Goal: Task Accomplishment & Management: Use online tool/utility

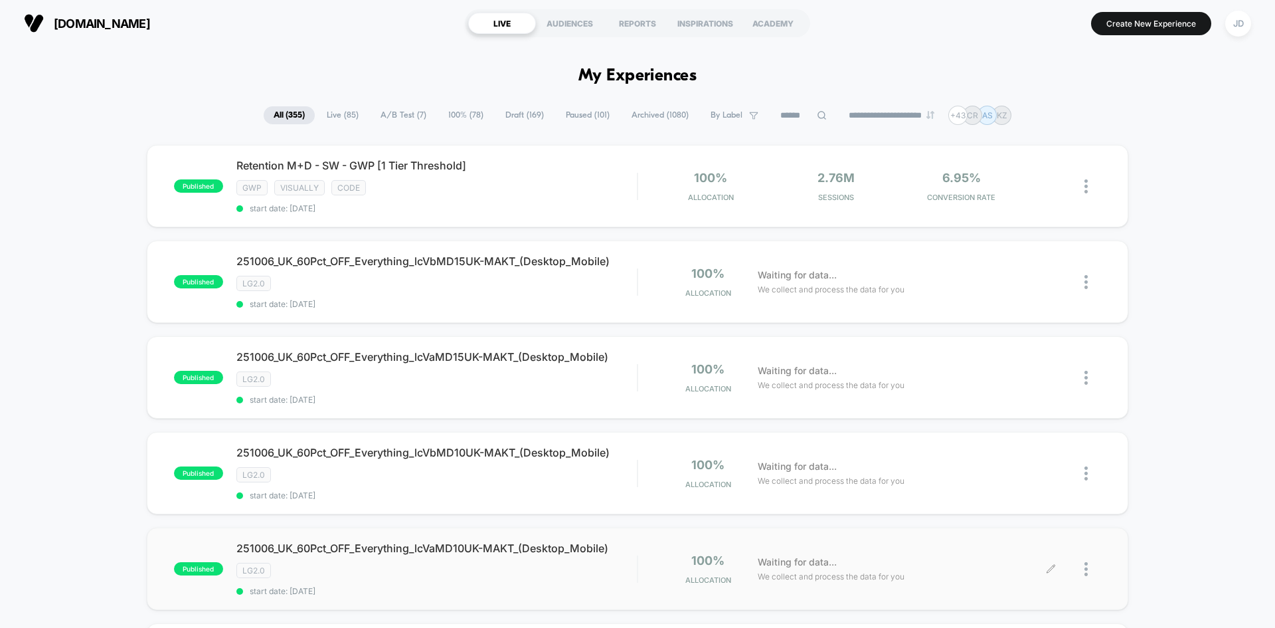
click at [1089, 572] on div at bounding box center [1093, 568] width 17 height 31
click at [1027, 453] on div "Edit" at bounding box center [1019, 453] width 120 height 30
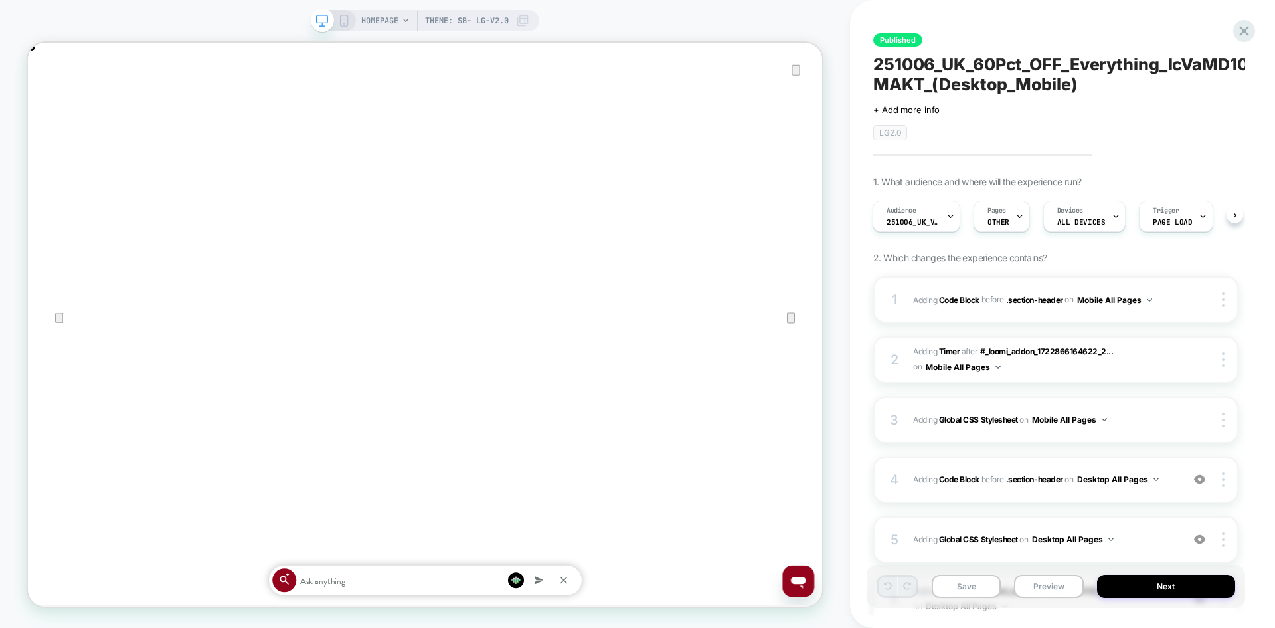
scroll to position [0, 1060]
click at [49, 102] on icon "Close" at bounding box center [41, 110] width 16 height 16
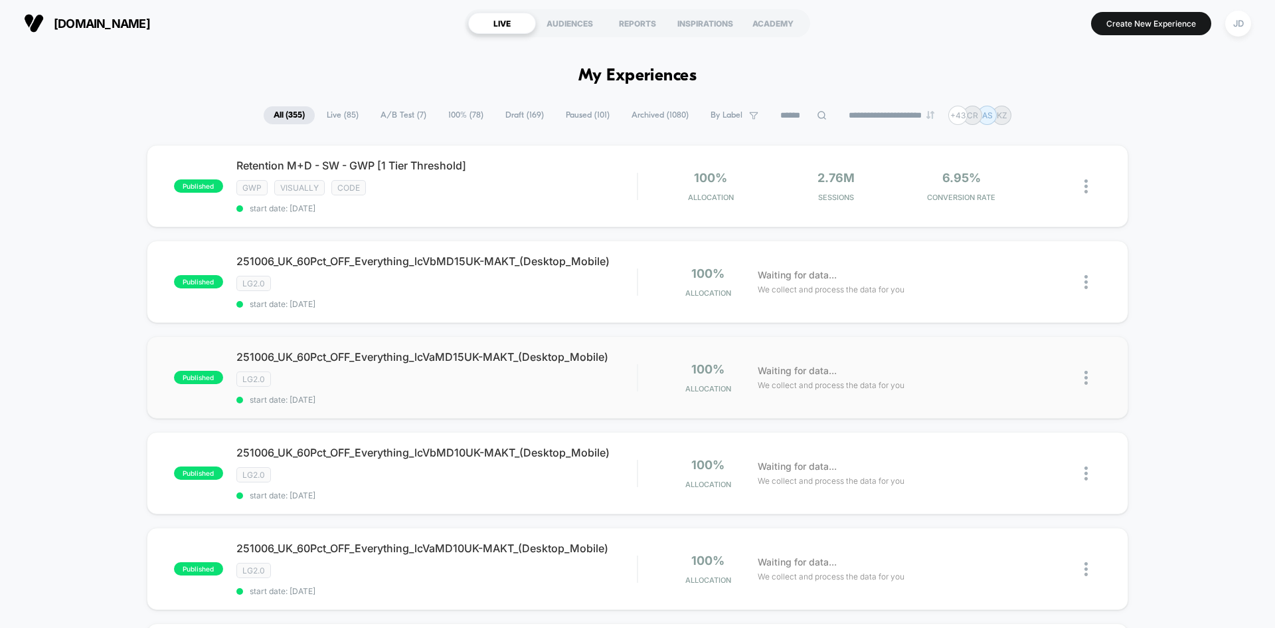
click at [1087, 375] on img at bounding box center [1086, 378] width 3 height 14
click at [1021, 300] on div "Edit" at bounding box center [1019, 301] width 120 height 30
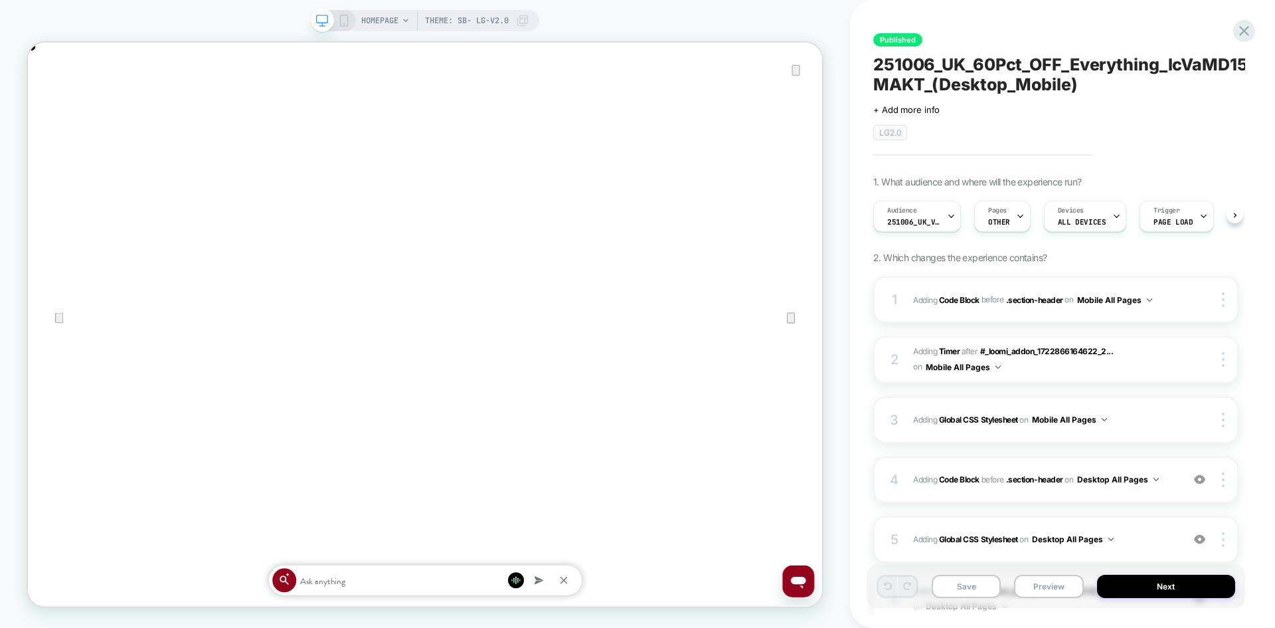
scroll to position [0, 1]
click at [49, 102] on icon "Close" at bounding box center [41, 110] width 16 height 16
click at [1169, 475] on span "Adding Code Block BEFORE .section-header .section-header on Desktop All Pages" at bounding box center [1044, 479] width 262 height 17
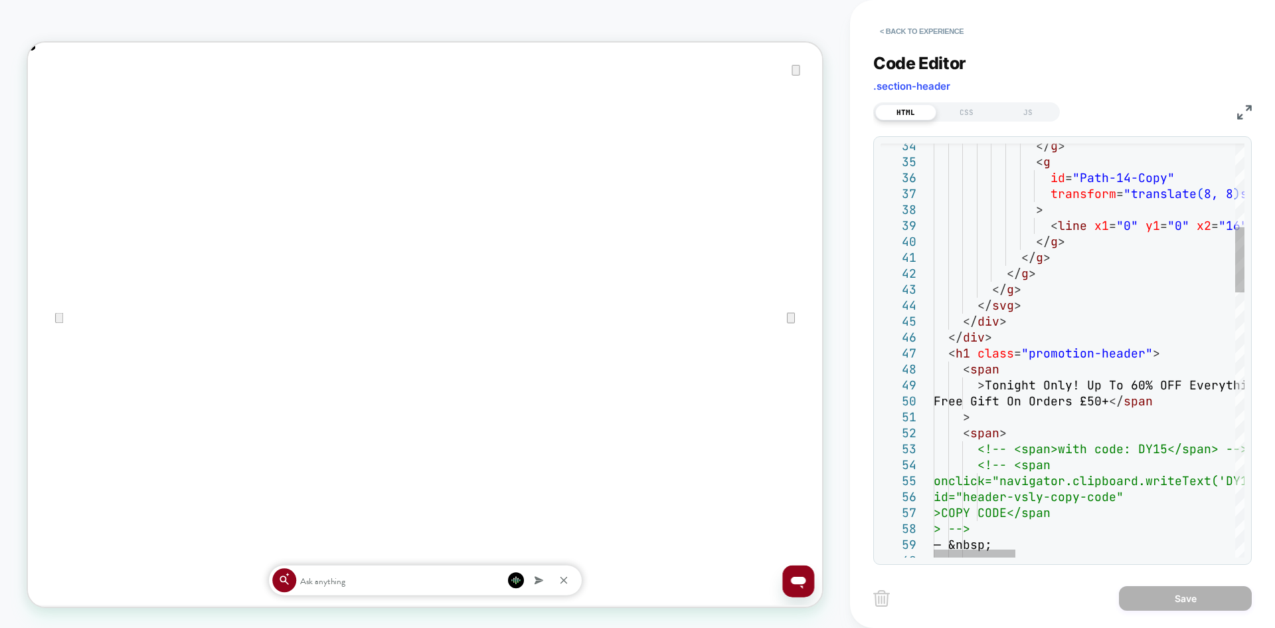
scroll to position [0, 0]
drag, startPoint x: 1069, startPoint y: 385, endPoint x: 991, endPoint y: 382, distance: 78.5
type textarea "**********"
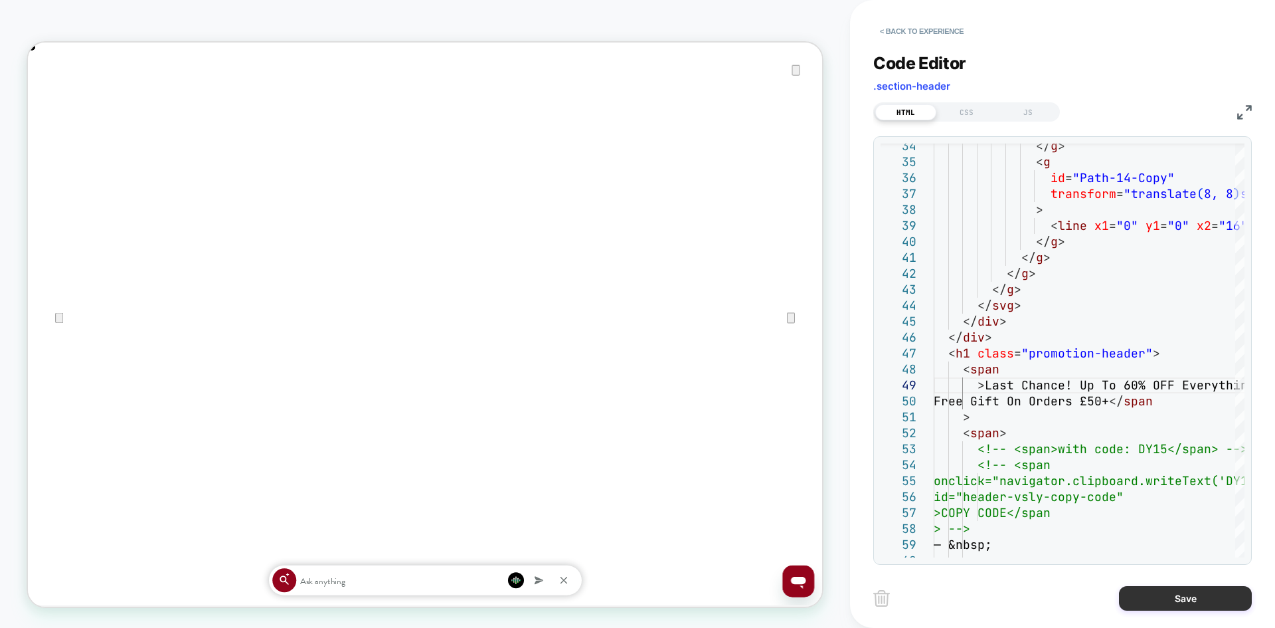
click at [1176, 602] on button "Save" at bounding box center [1185, 598] width 133 height 25
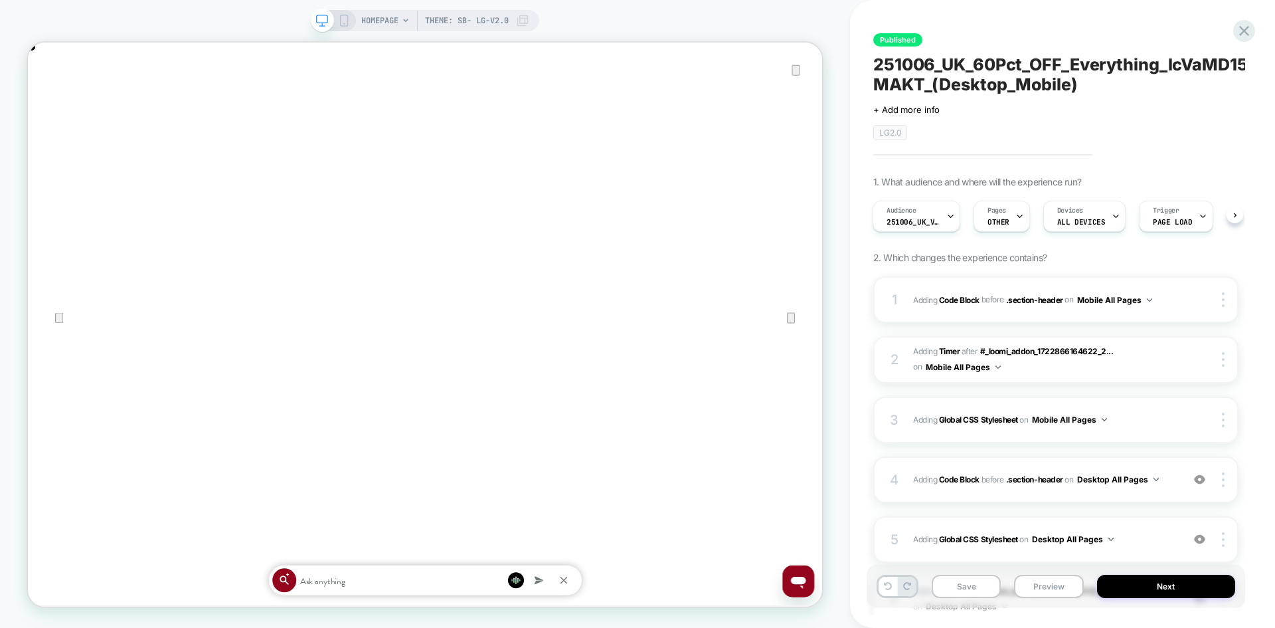
scroll to position [0, 0]
click at [341, 21] on icon at bounding box center [344, 21] width 12 height 12
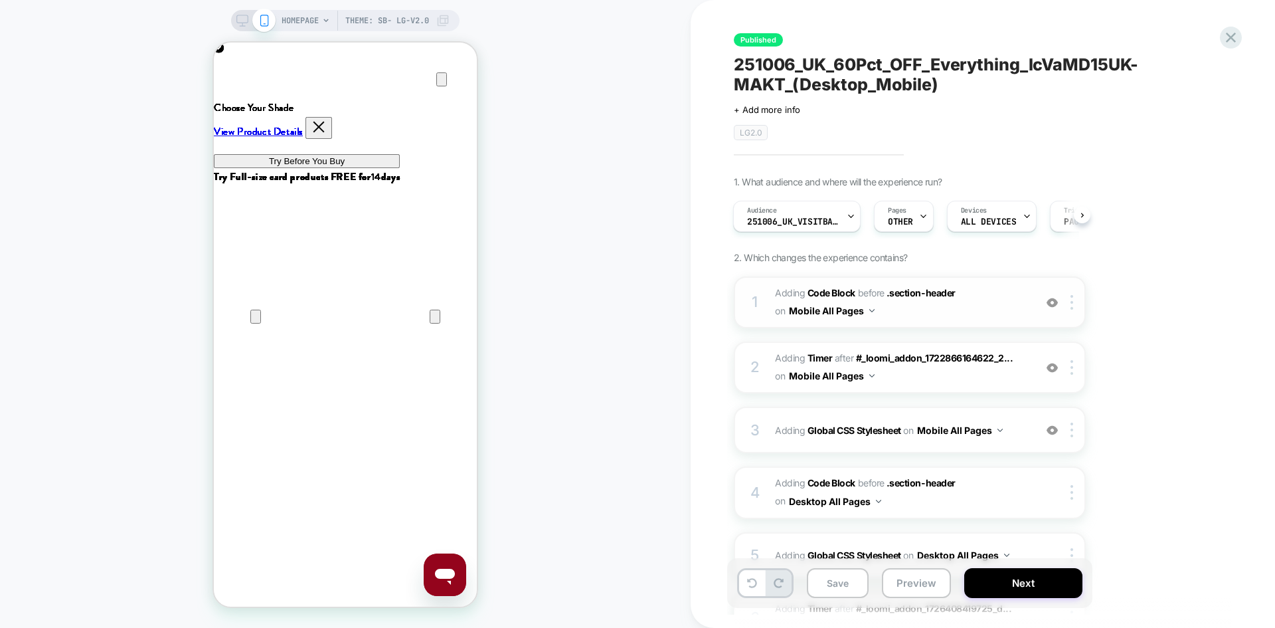
scroll to position [0, 526]
click at [935, 309] on span "Adding Code Block BEFORE .section-header .section-header on Mobile All Pages" at bounding box center [901, 302] width 253 height 36
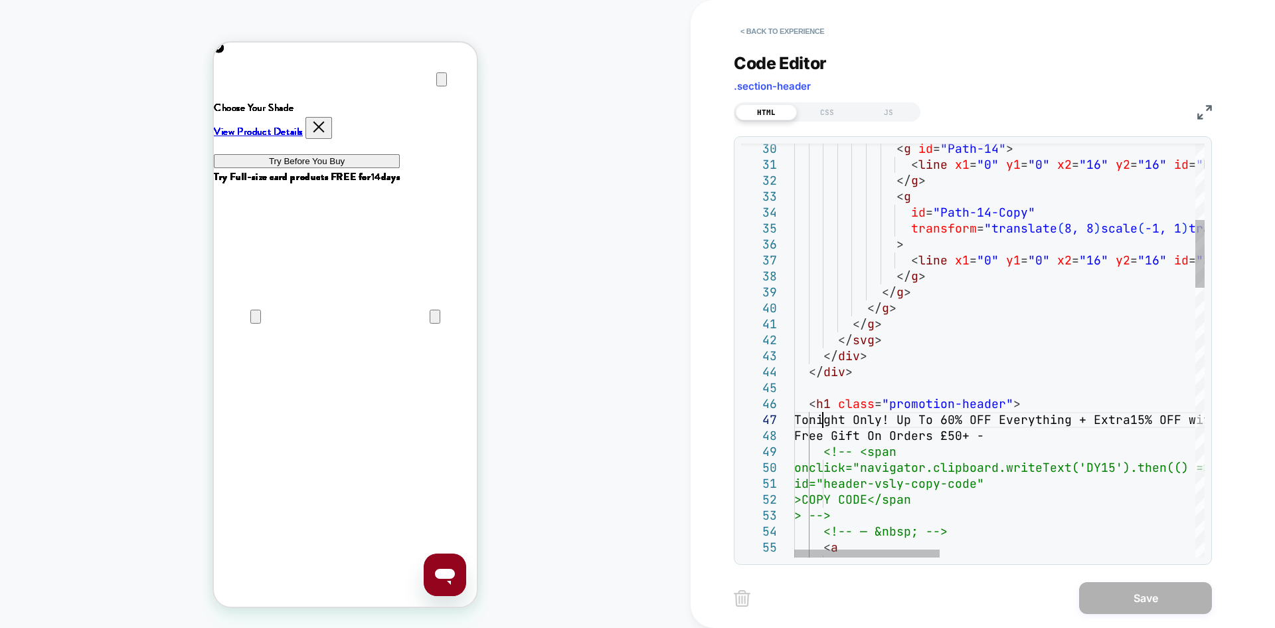
scroll to position [0, 0]
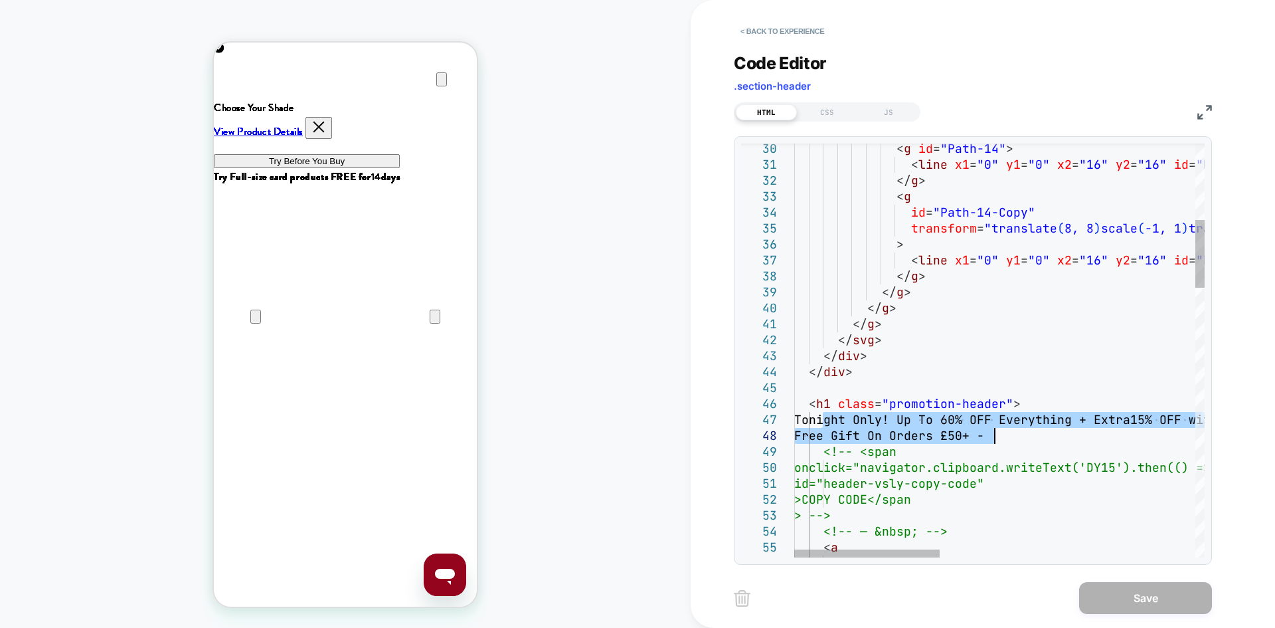
drag, startPoint x: 825, startPoint y: 415, endPoint x: 997, endPoint y: 435, distance: 173.3
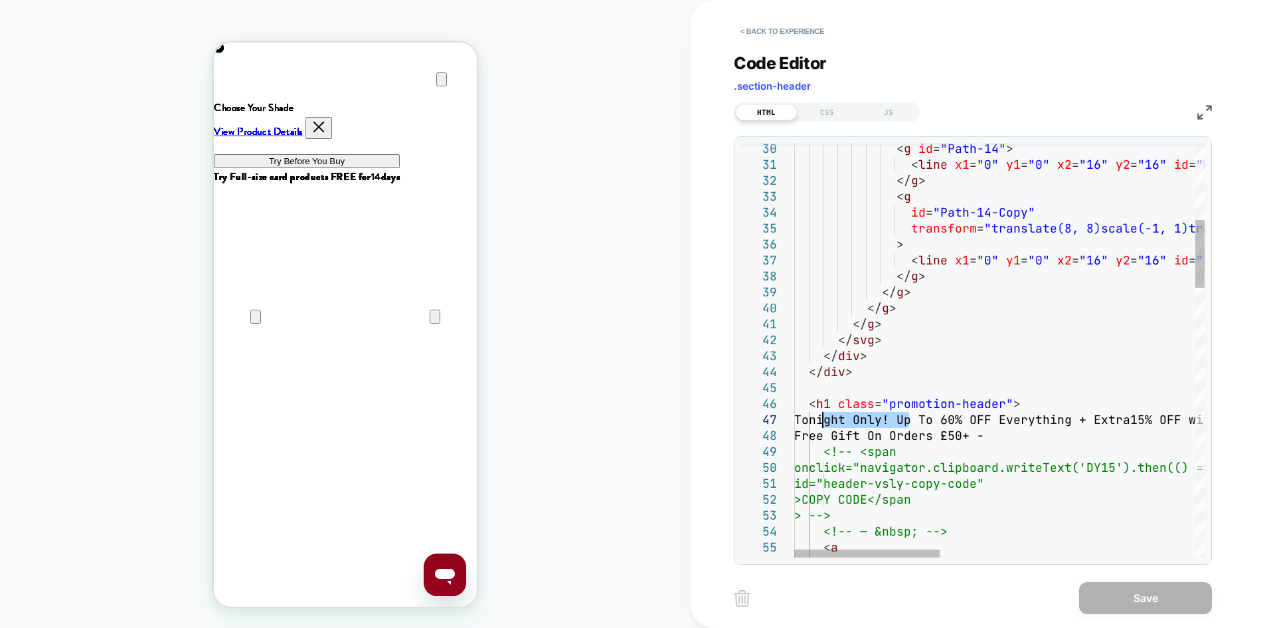
drag, startPoint x: 910, startPoint y: 416, endPoint x: 822, endPoint y: 422, distance: 88.6
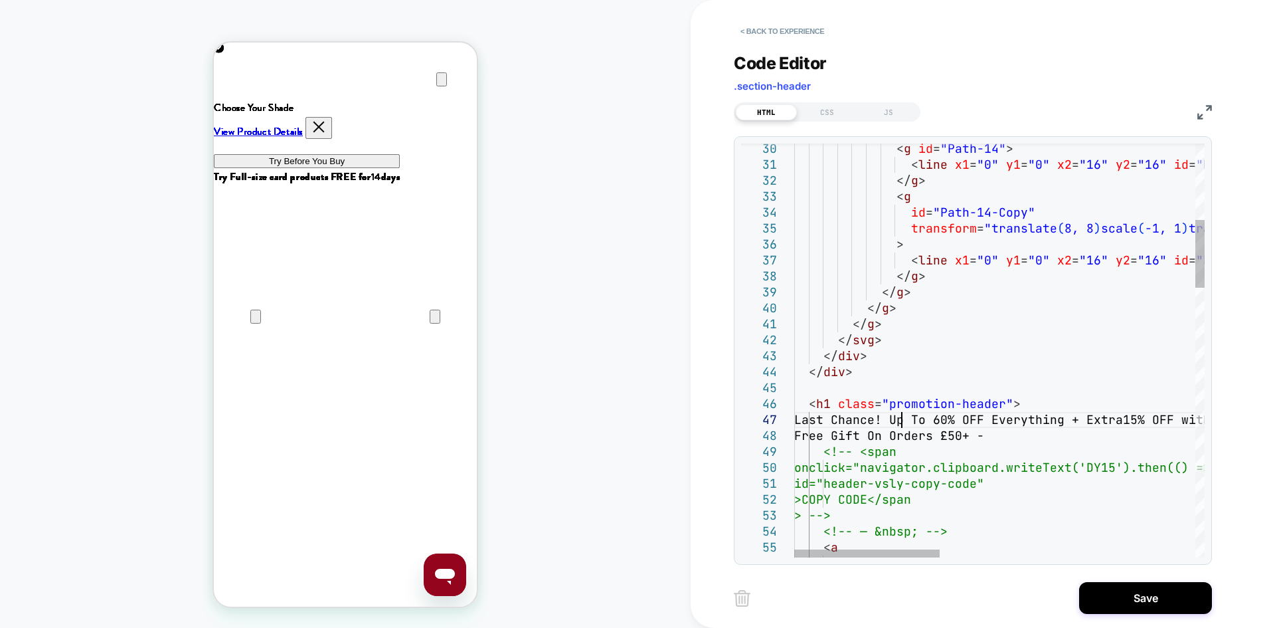
scroll to position [96, 108]
type textarea "**********"
click at [1137, 595] on button "Save" at bounding box center [1145, 598] width 133 height 32
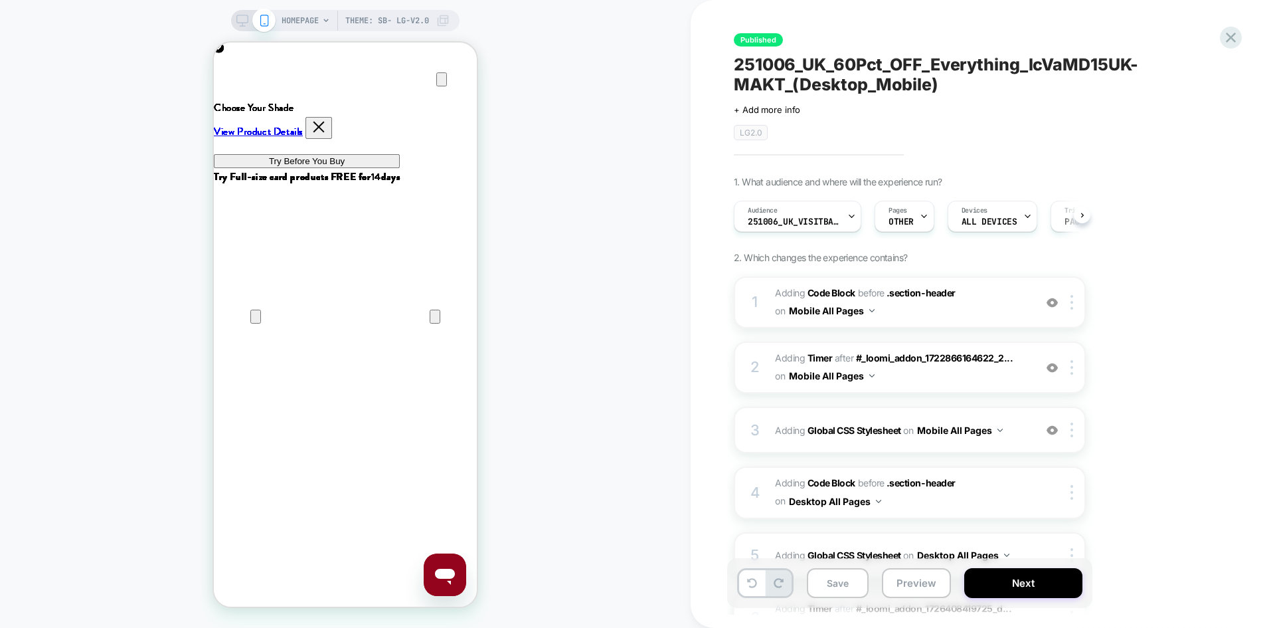
scroll to position [0, 1]
click at [833, 578] on button "Save" at bounding box center [838, 583] width 62 height 30
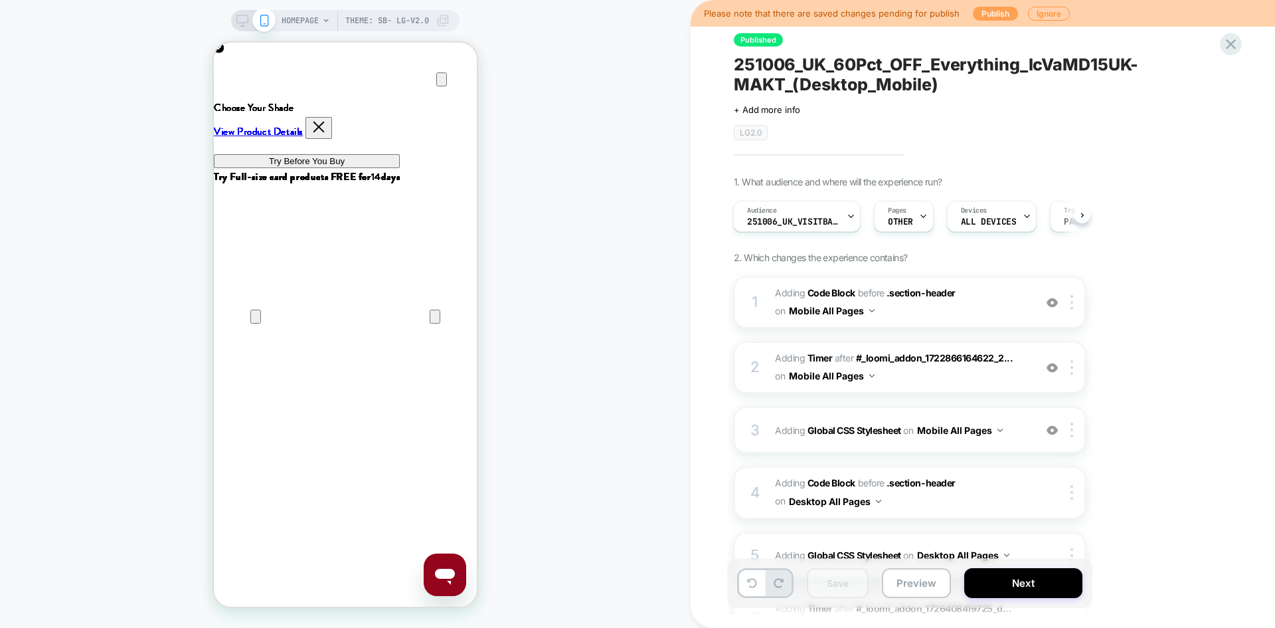
click at [998, 15] on button "Publish" at bounding box center [995, 14] width 45 height 14
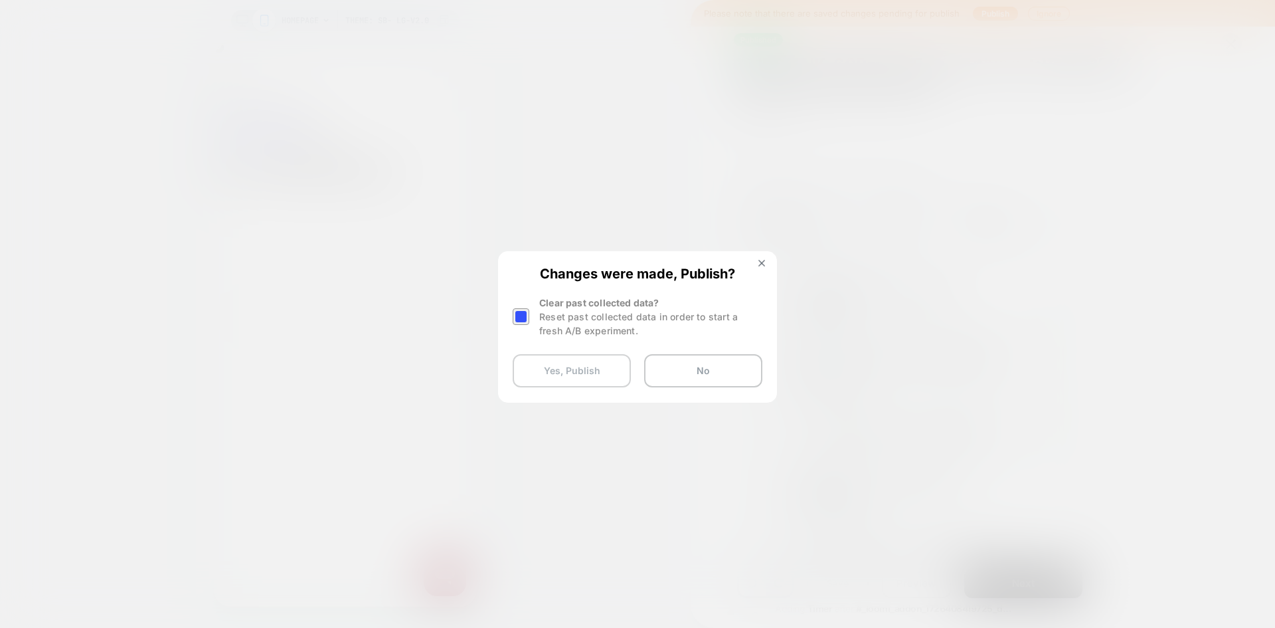
click at [599, 379] on button "Yes, Publish" at bounding box center [572, 370] width 118 height 33
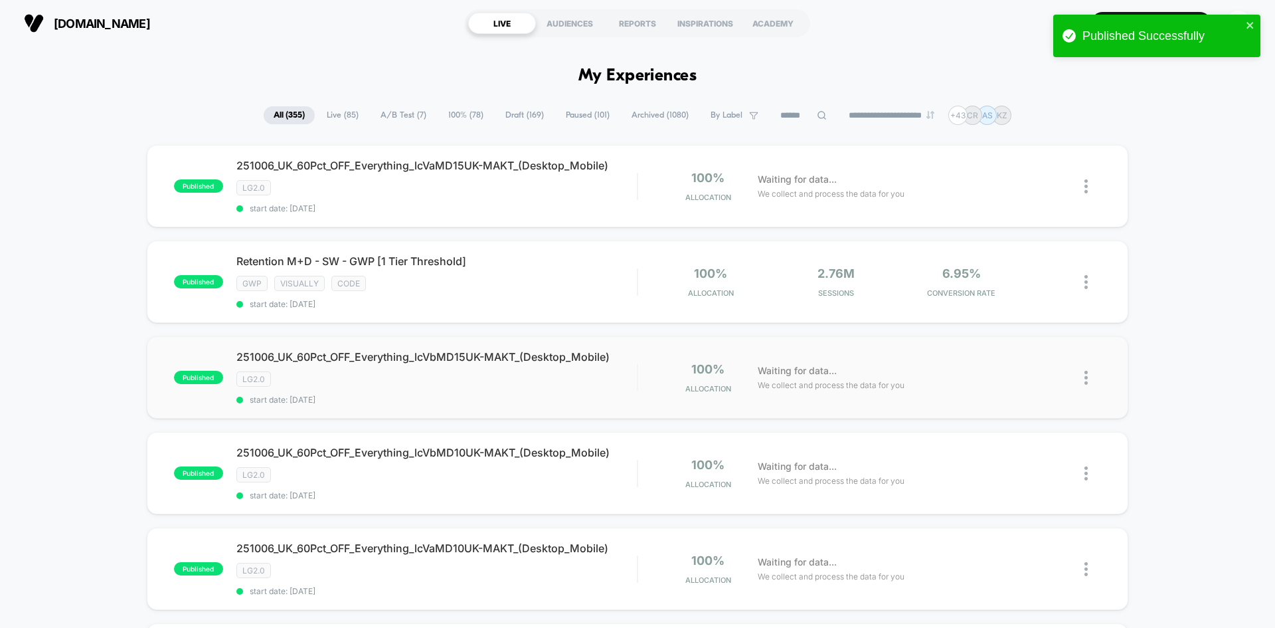
click at [1088, 377] on img at bounding box center [1086, 378] width 3 height 14
click at [1020, 299] on div "Edit" at bounding box center [1019, 301] width 120 height 30
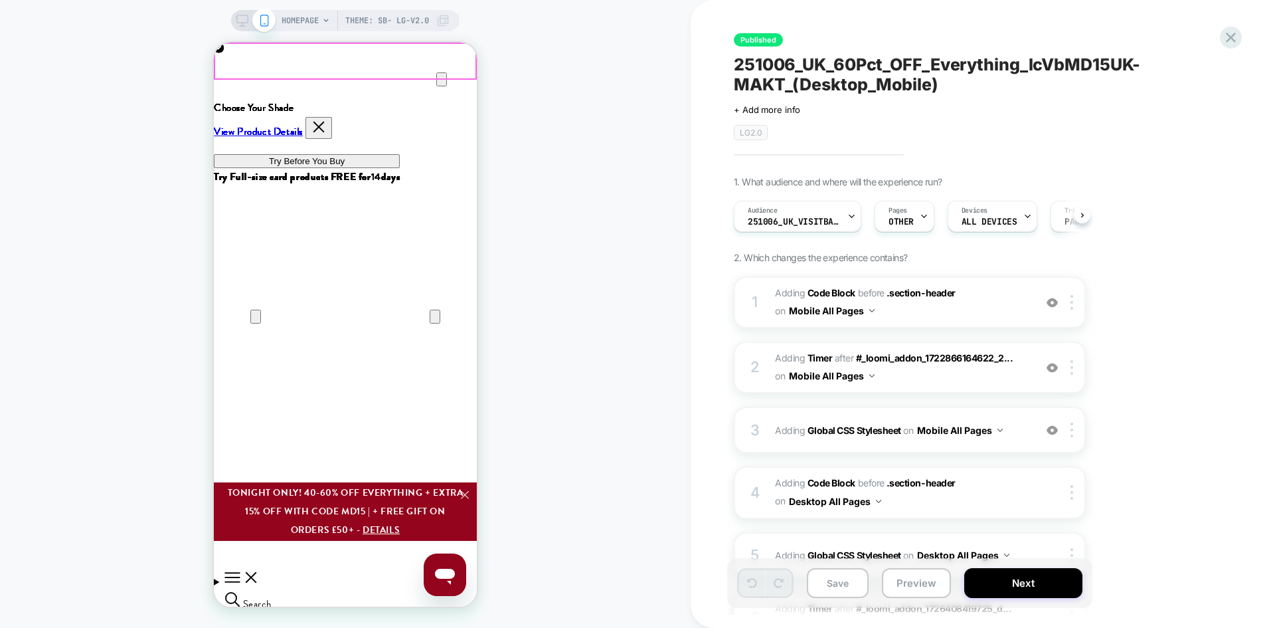
scroll to position [0, 1]
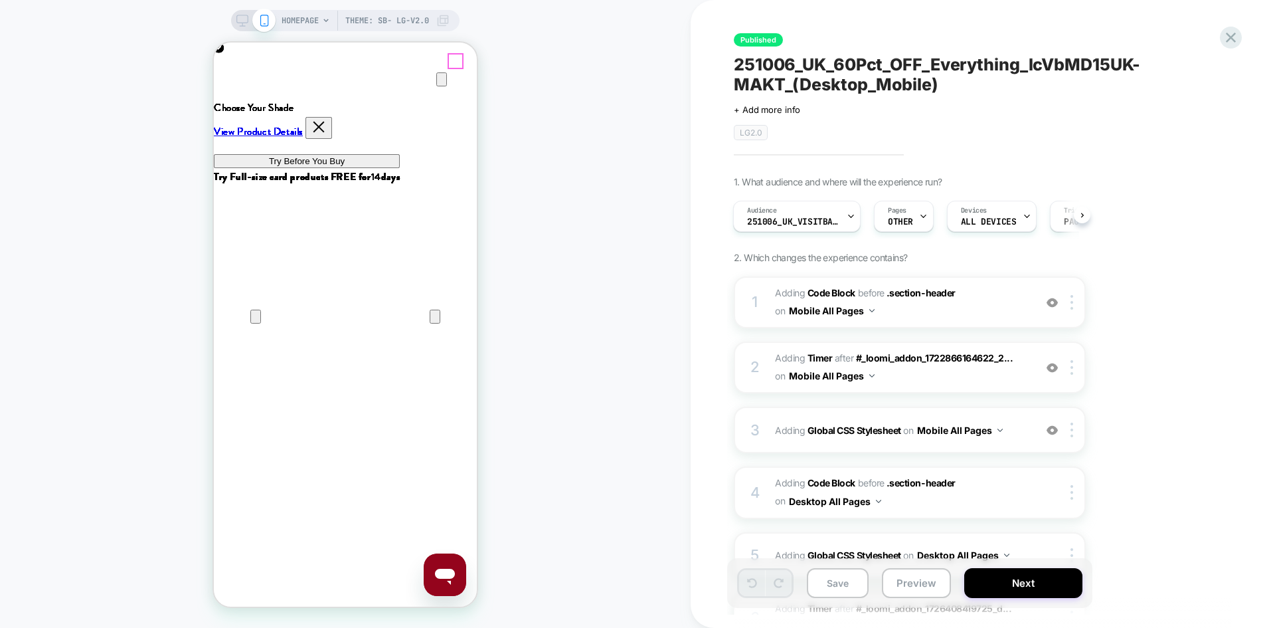
click at [235, 98] on icon "Close" at bounding box center [227, 106] width 16 height 16
drag, startPoint x: 426, startPoint y: 21, endPoint x: 931, endPoint y: 304, distance: 578.4
click at [243, 21] on icon at bounding box center [242, 21] width 12 height 12
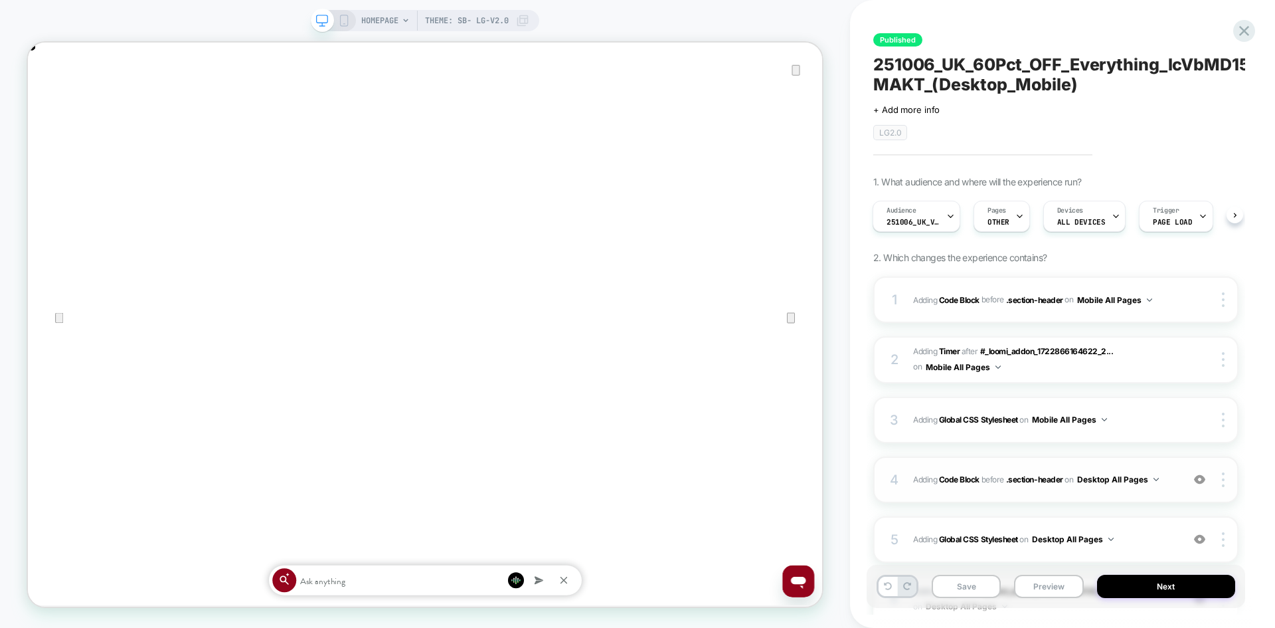
scroll to position [0, 1060]
click at [1170, 483] on span "Adding Code Block BEFORE .section-header .section-header on Desktop All Pages" at bounding box center [1044, 479] width 262 height 17
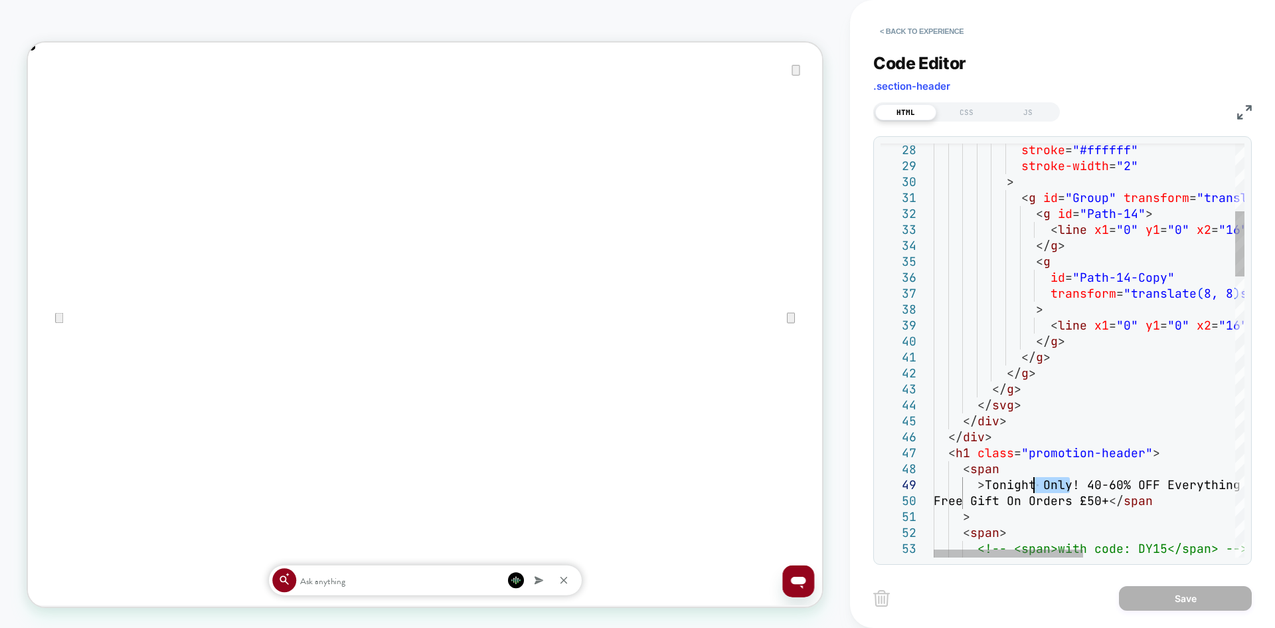
scroll to position [0, 0]
drag, startPoint x: 1068, startPoint y: 480, endPoint x: 983, endPoint y: 480, distance: 85.0
type textarea "**********"
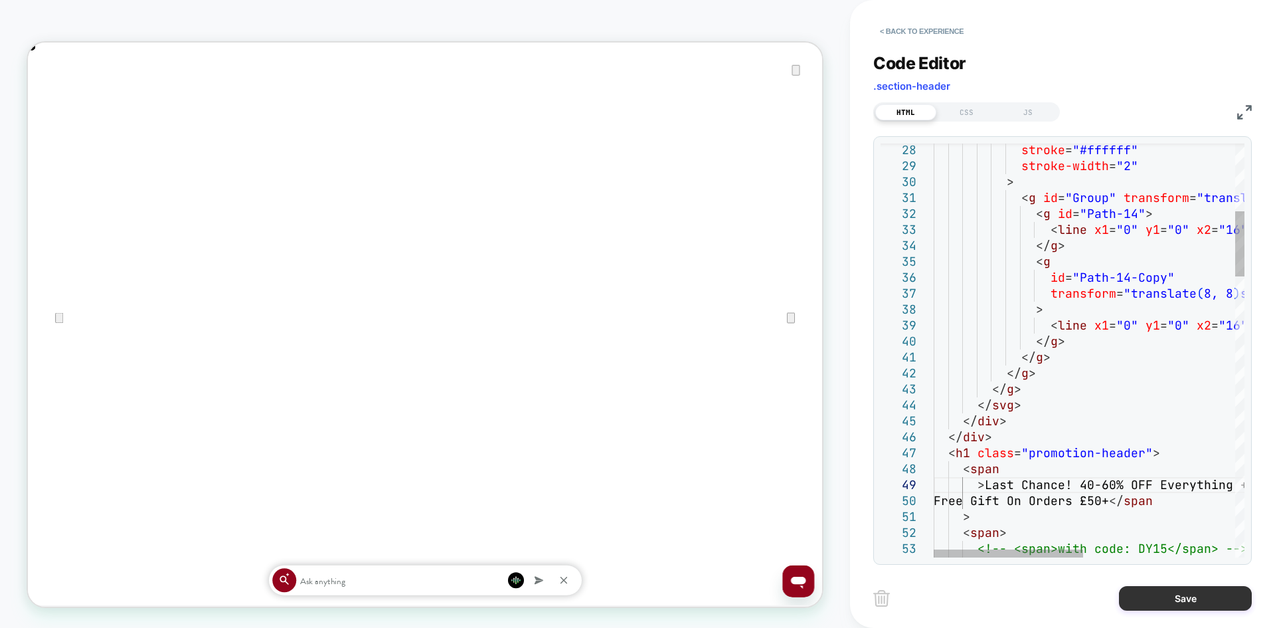
click at [1188, 603] on button "Save" at bounding box center [1185, 598] width 133 height 25
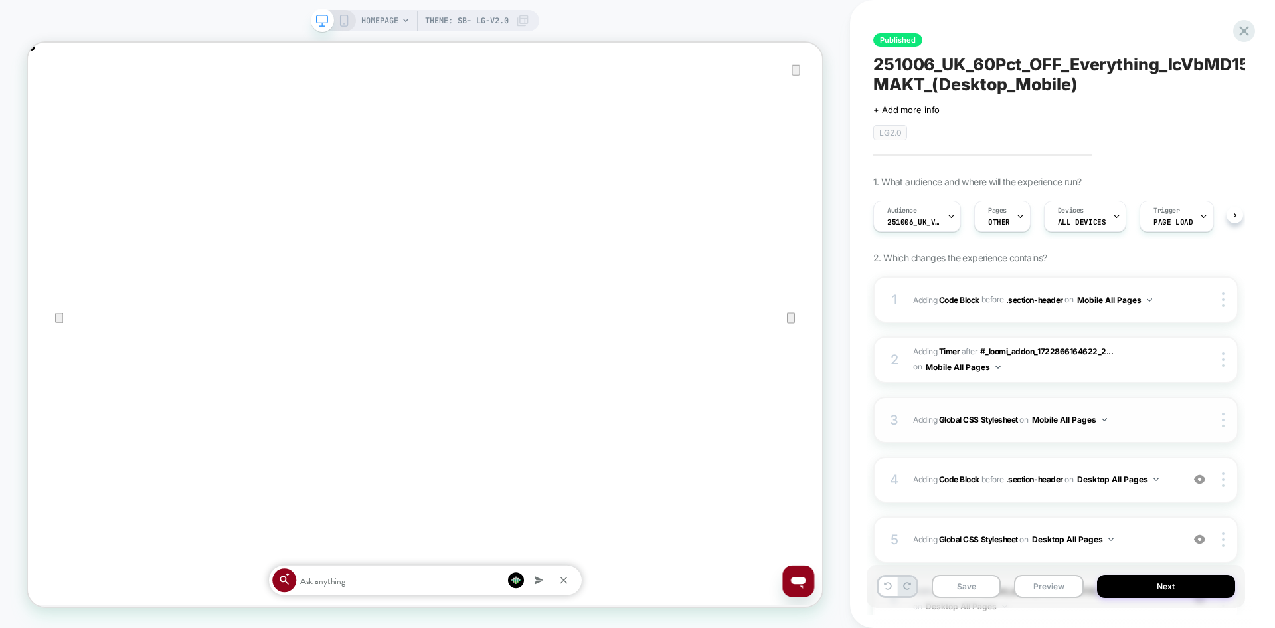
scroll to position [0, 1]
click at [343, 17] on icon at bounding box center [344, 21] width 12 height 12
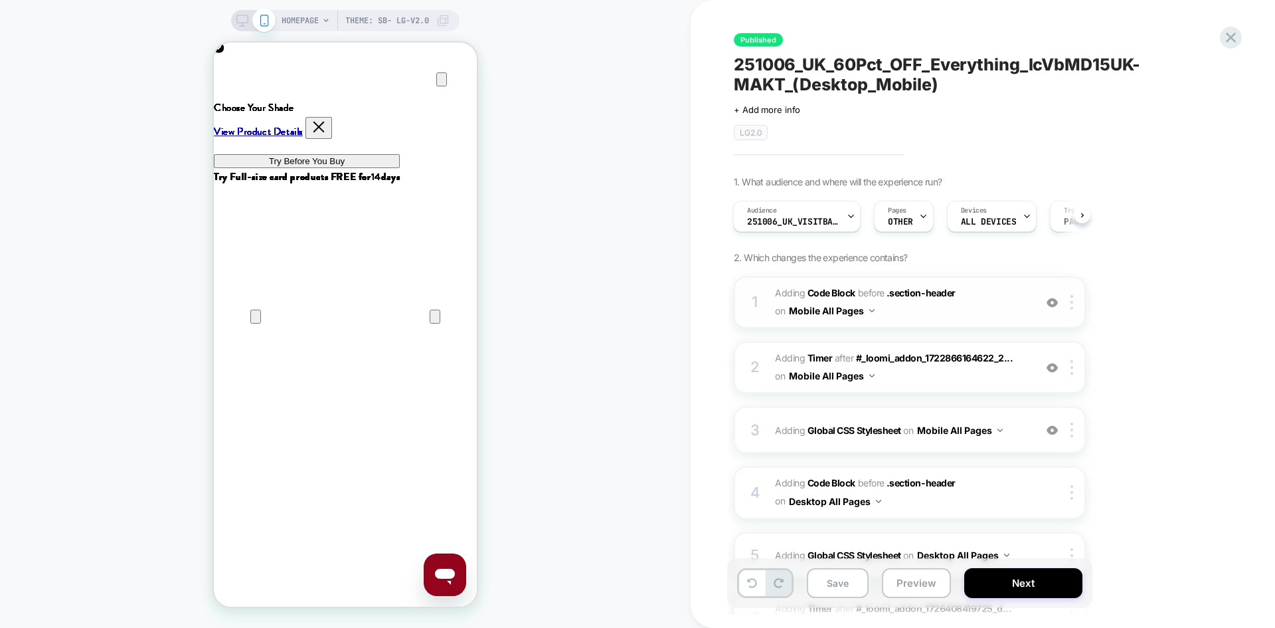
click at [969, 310] on span "Adding Code Block BEFORE .section-header .section-header on Mobile All Pages" at bounding box center [901, 302] width 253 height 36
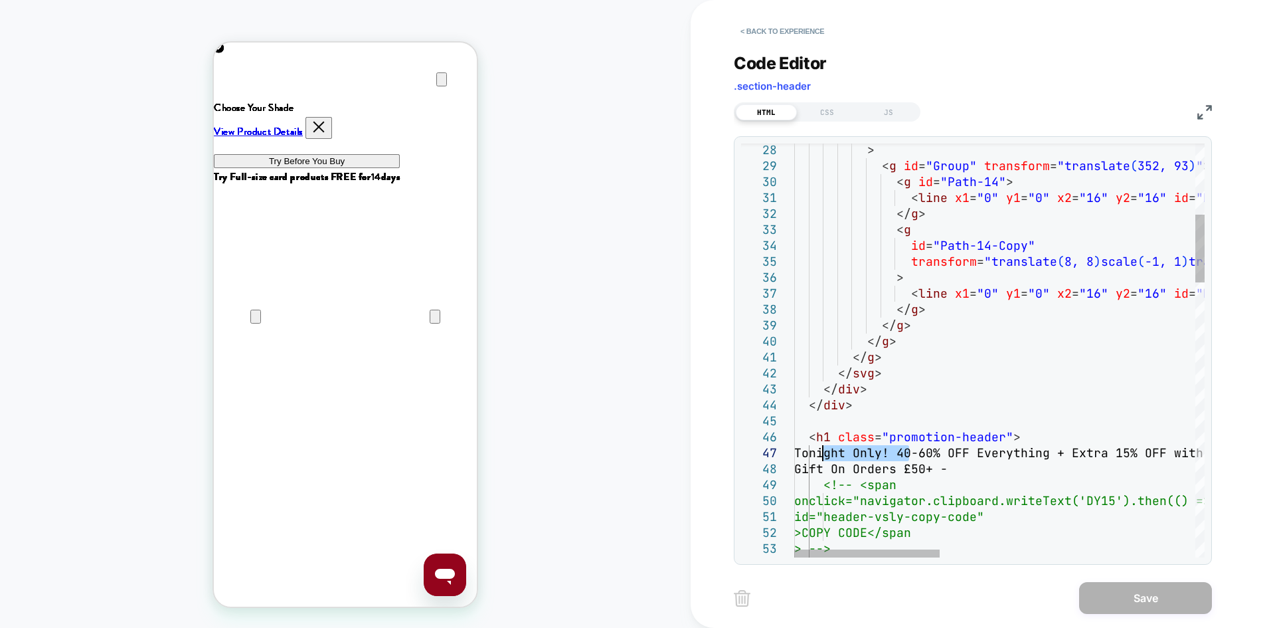
drag, startPoint x: 909, startPoint y: 454, endPoint x: 825, endPoint y: 452, distance: 83.7
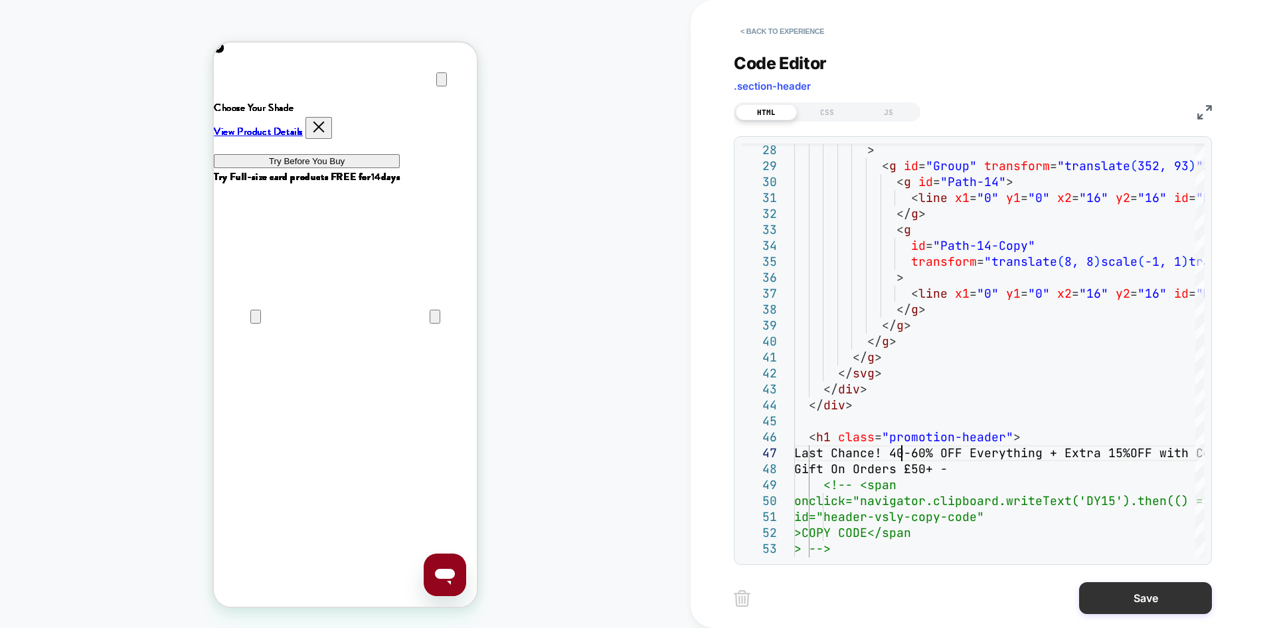
type textarea "**********"
click at [1155, 610] on button "Save" at bounding box center [1145, 598] width 133 height 32
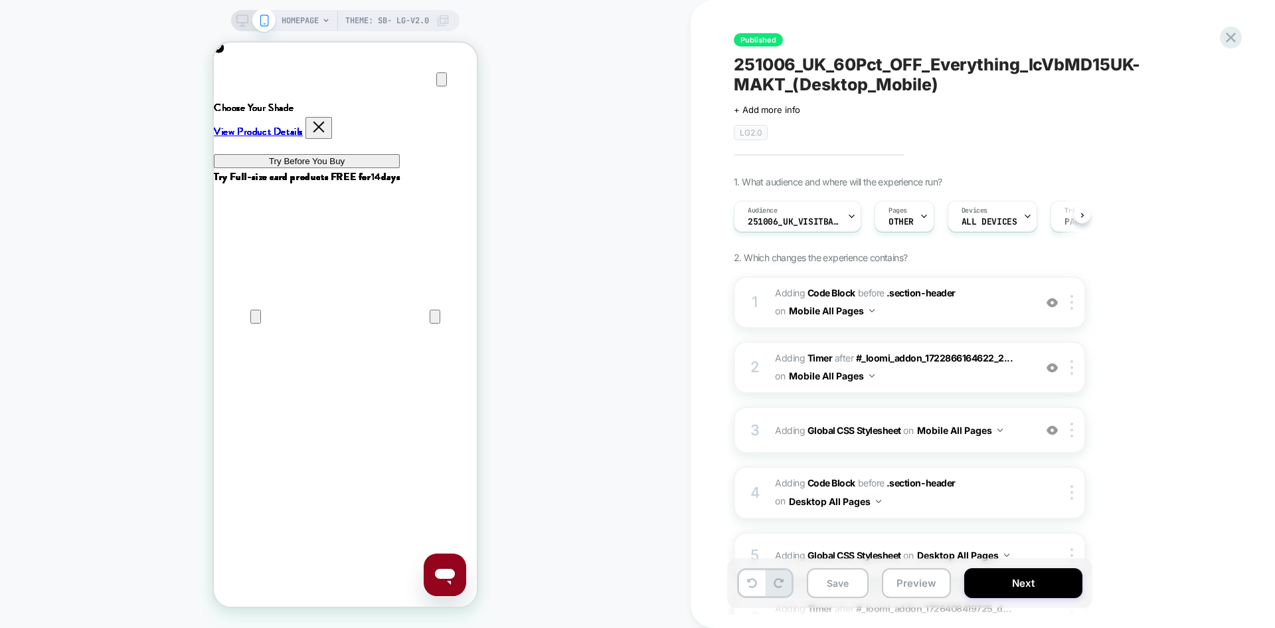
scroll to position [0, 1]
click at [860, 575] on button "Save" at bounding box center [838, 583] width 62 height 30
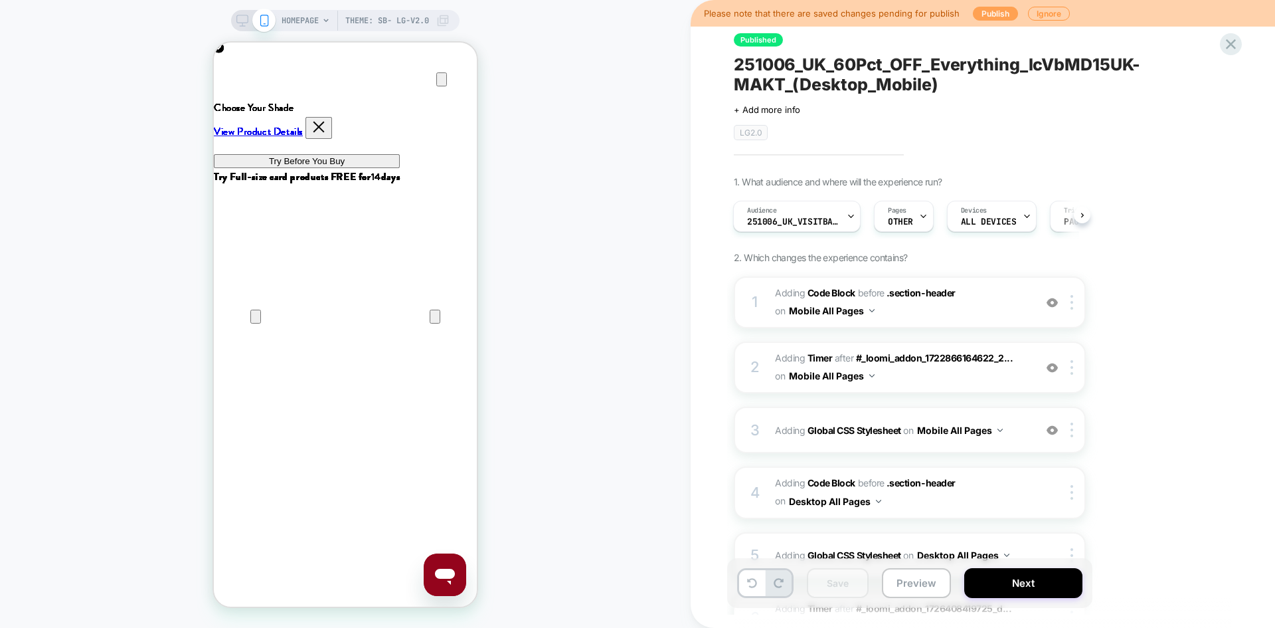
click at [990, 13] on button "Publish" at bounding box center [995, 14] width 45 height 14
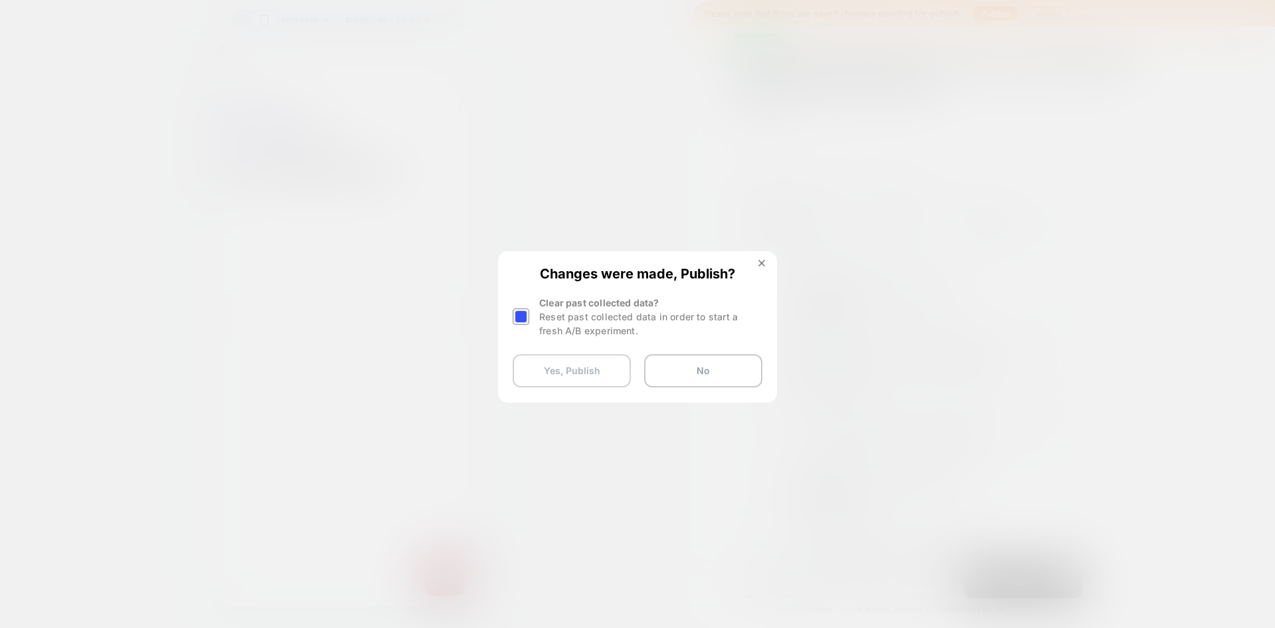
click at [586, 367] on button "Yes, Publish" at bounding box center [572, 370] width 118 height 33
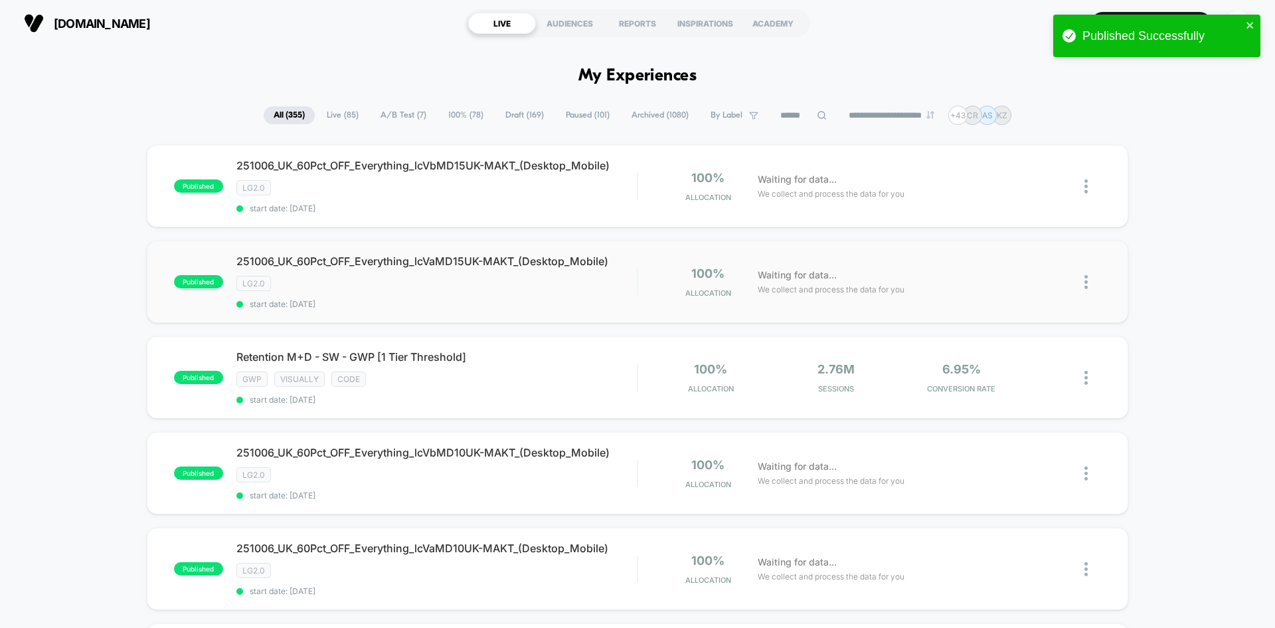
click at [1088, 282] on img at bounding box center [1086, 282] width 3 height 14
click at [1030, 203] on div "Edit" at bounding box center [1019, 206] width 120 height 30
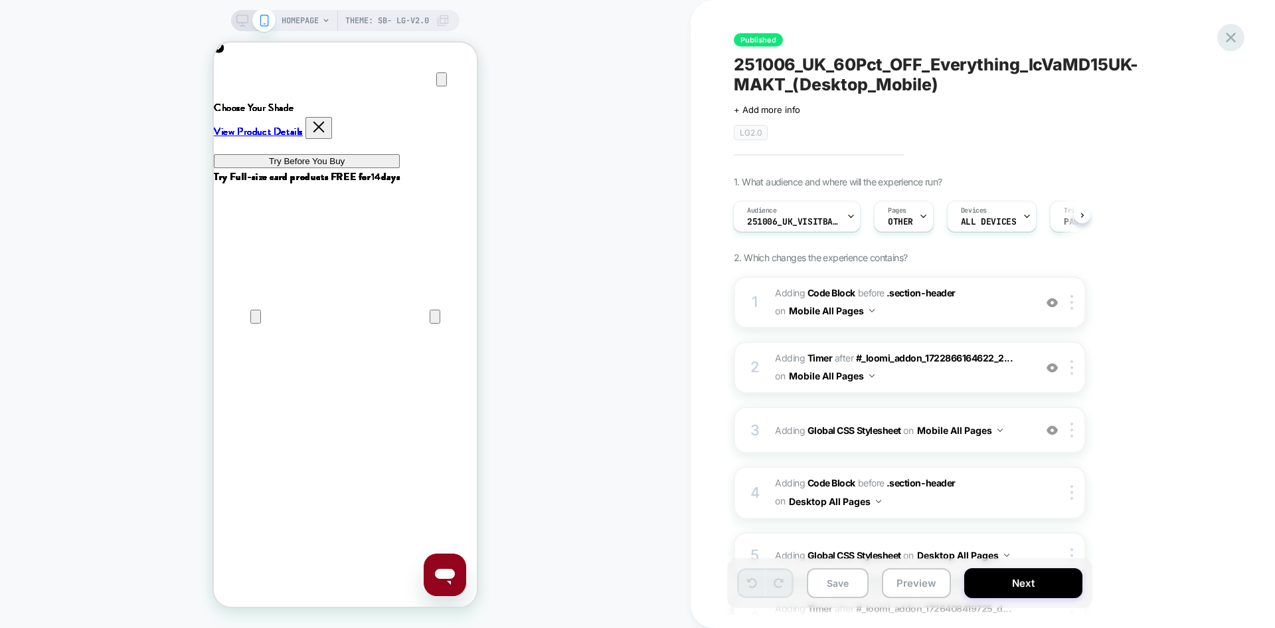
click at [1229, 43] on icon at bounding box center [1231, 38] width 18 height 18
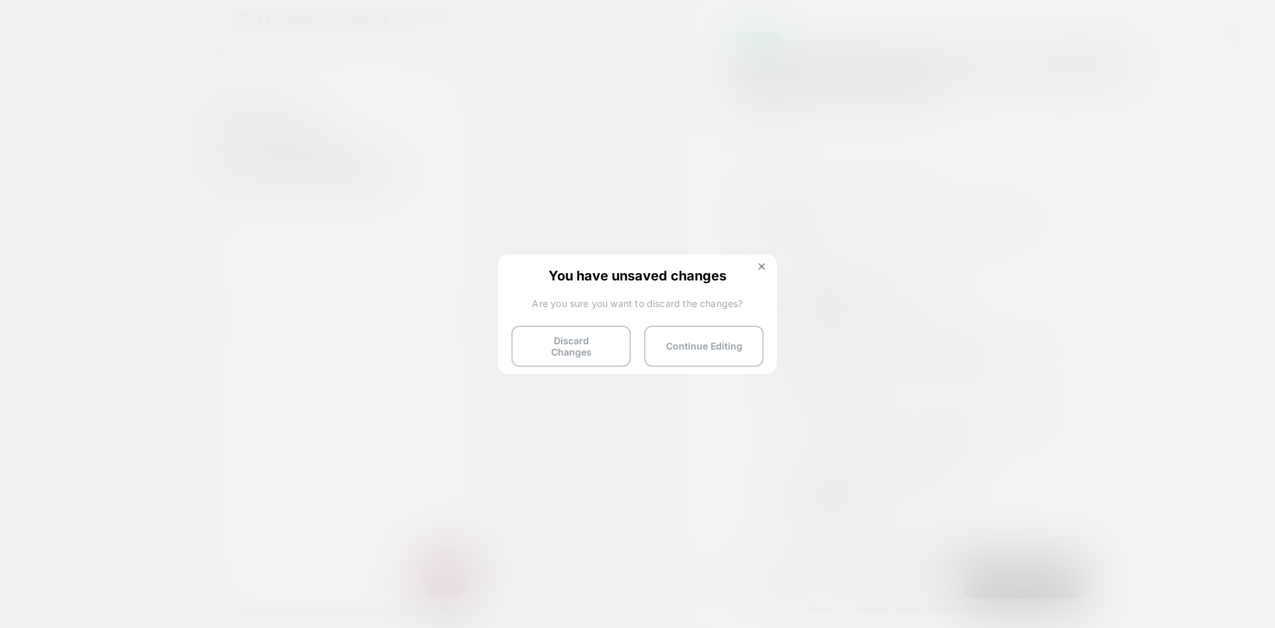
click at [552, 349] on button "Discard Changes" at bounding box center [571, 345] width 120 height 41
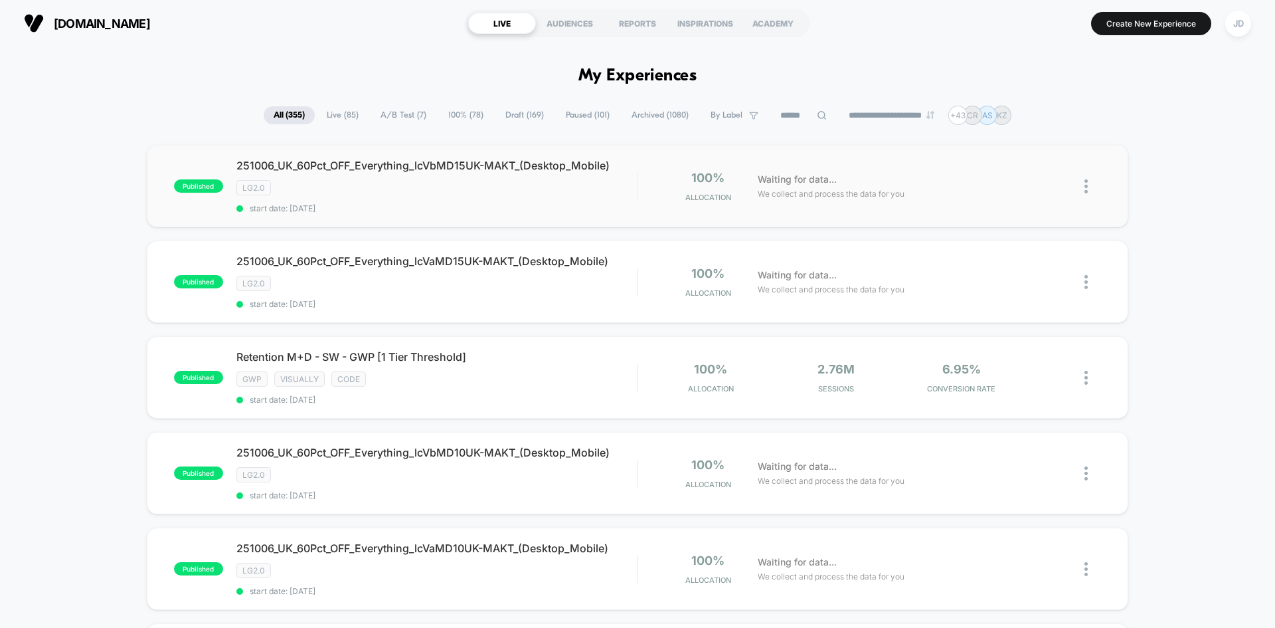
click at [1087, 185] on img at bounding box center [1086, 186] width 3 height 14
click at [1027, 112] on div "Edit" at bounding box center [1019, 110] width 120 height 30
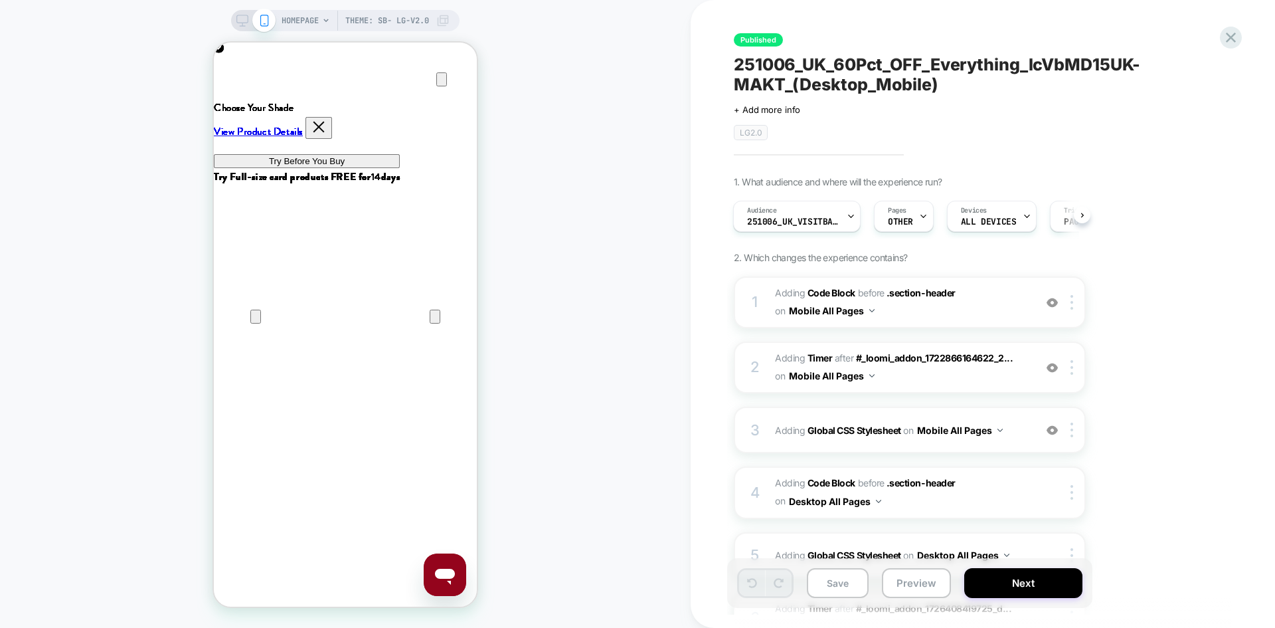
scroll to position [0, 526]
click at [238, 21] on icon at bounding box center [242, 21] width 12 height 12
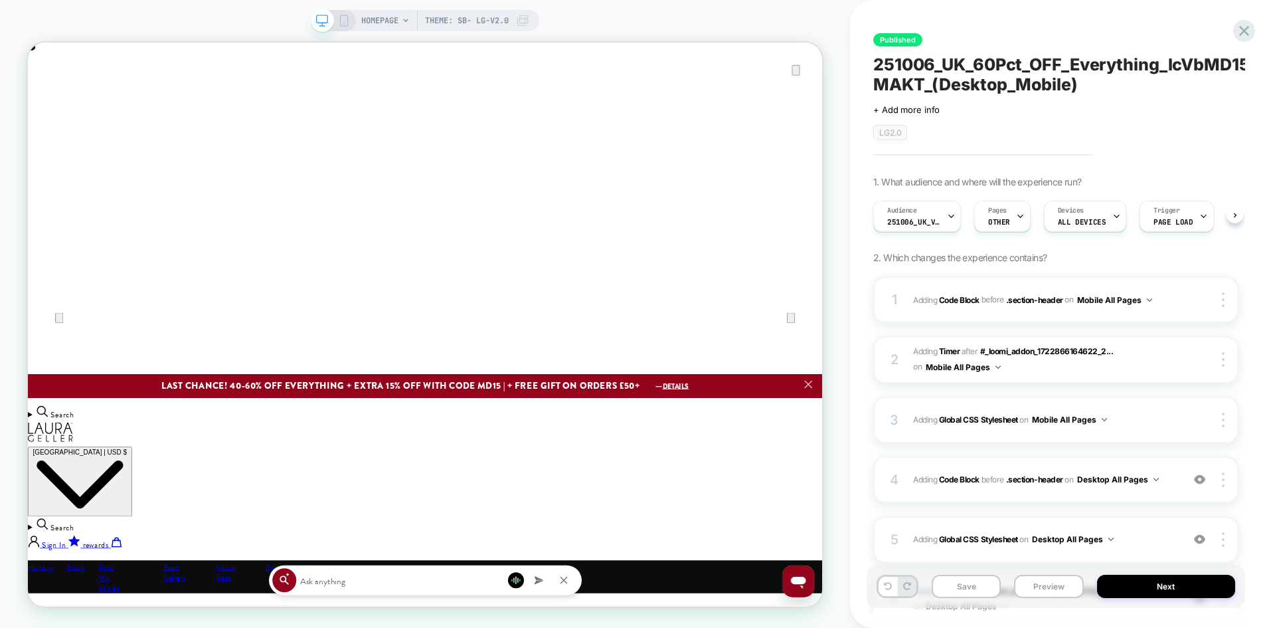
scroll to position [0, 1]
